Goal: Task Accomplishment & Management: Manage account settings

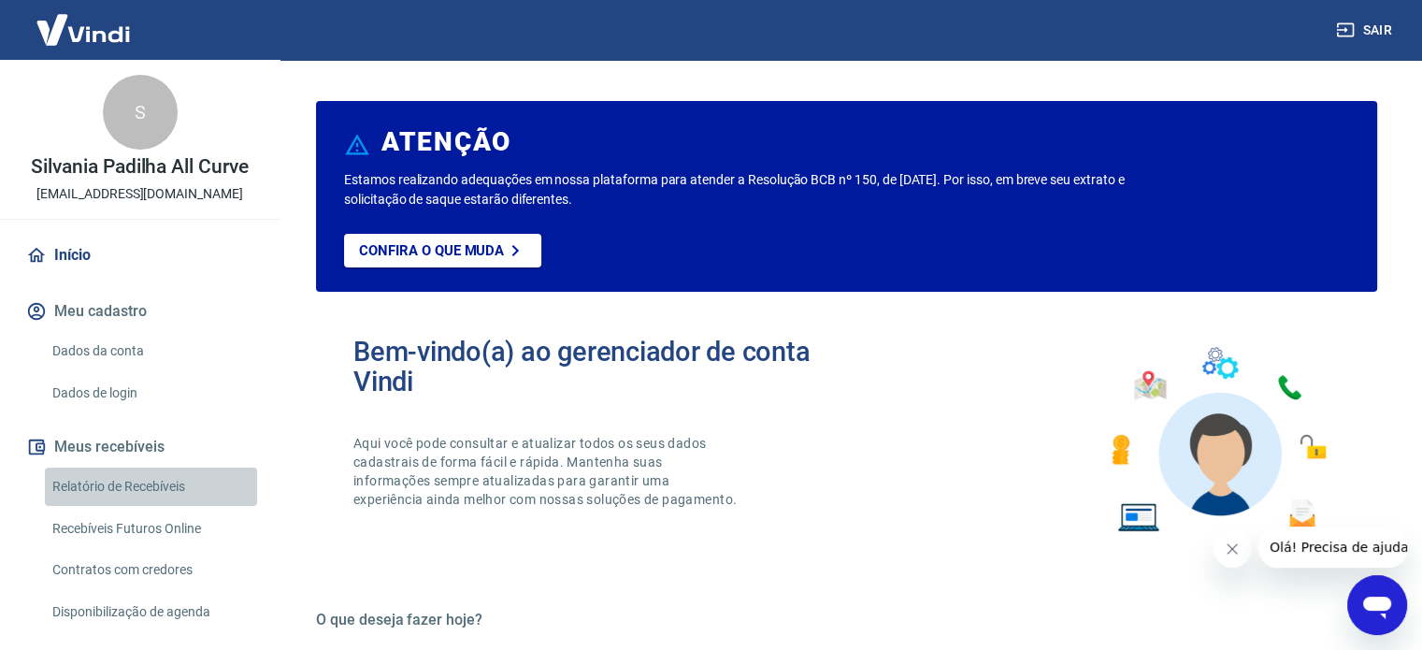
click at [212, 489] on link "Relatório de Recebíveis" at bounding box center [151, 486] width 212 height 38
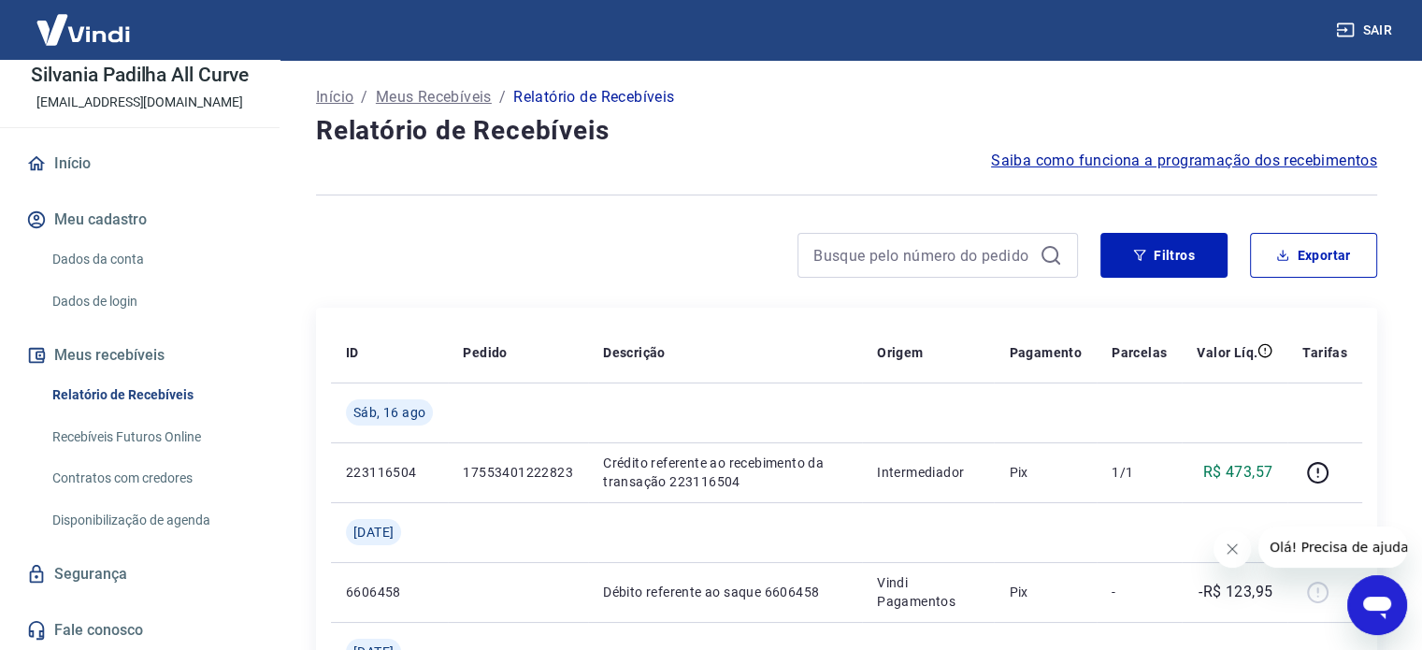
click at [125, 264] on link "Dados da conta" at bounding box center [151, 259] width 212 height 38
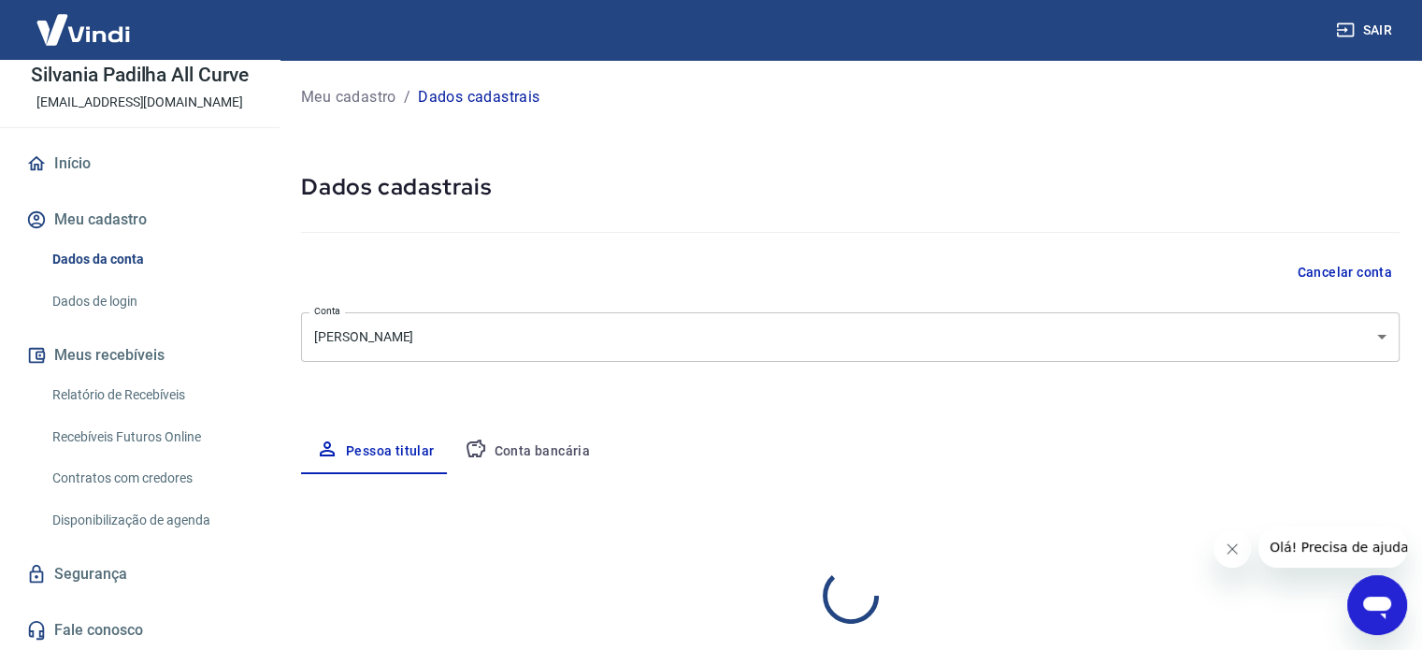
select select "SP"
select select "business"
